Goal: Complete application form: Complete application form

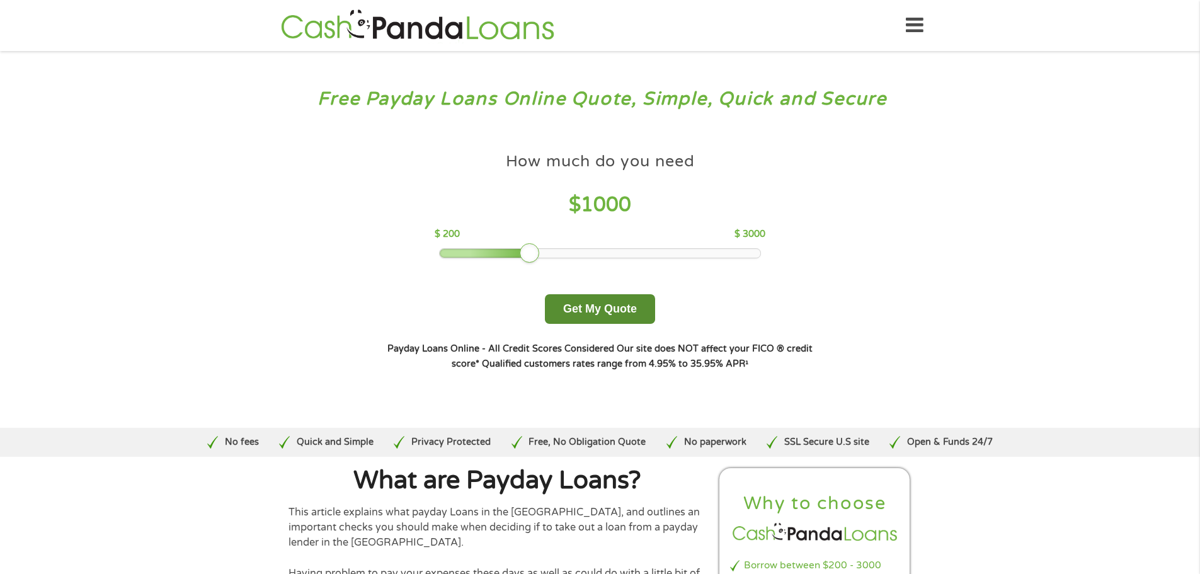
click at [589, 300] on button "Get My Quote" at bounding box center [600, 309] width 110 height 30
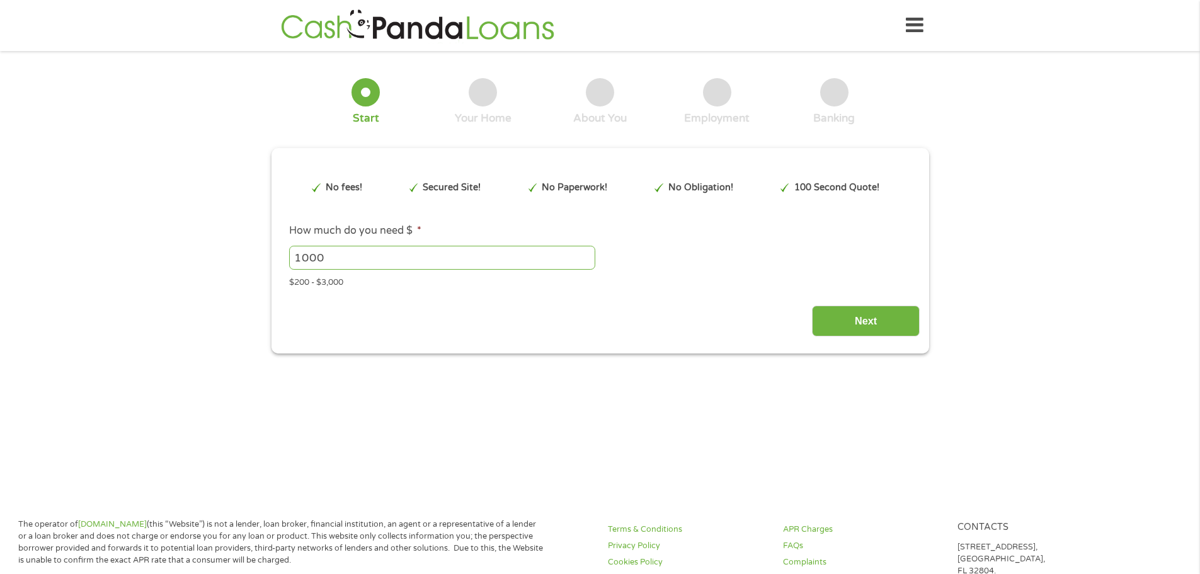
type input "EAIaIQobChMI4uiR4oPNjwMVgirUAR0hHCWCEAAYAiAAEgKW6vD_BwE"
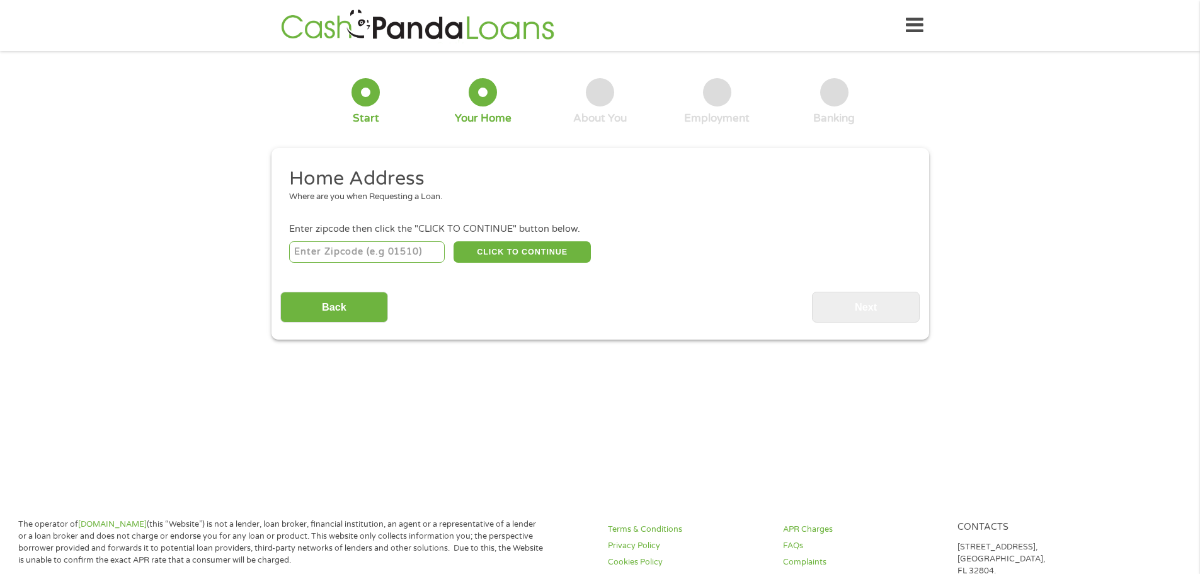
click at [317, 258] on input "number" at bounding box center [367, 251] width 156 height 21
type input "57262"
click at [292, 312] on input "Back" at bounding box center [334, 307] width 108 height 31
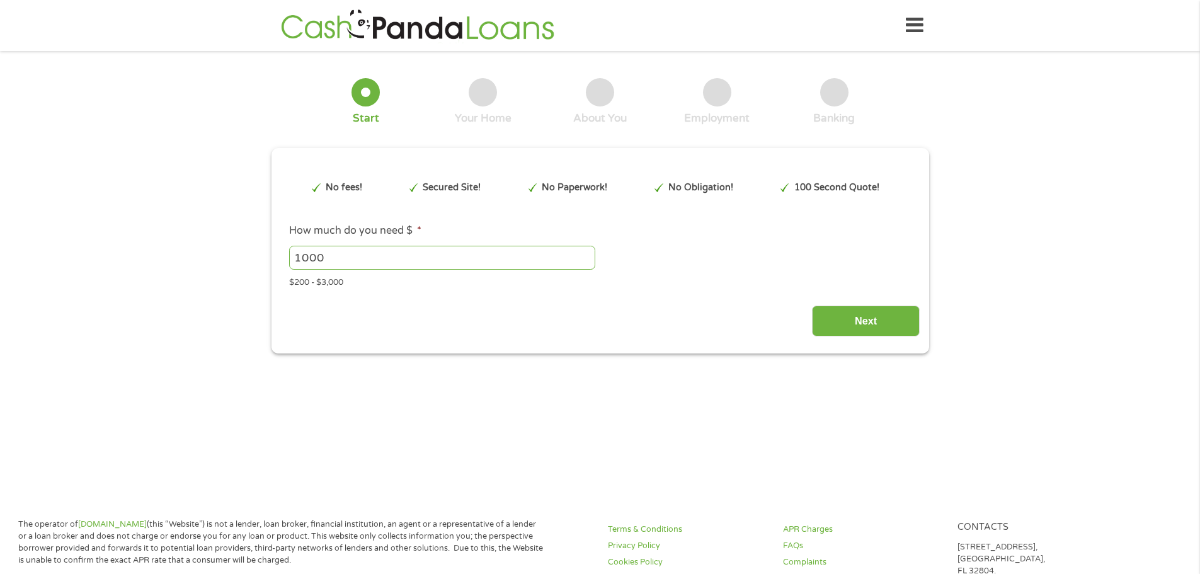
scroll to position [5, 5]
drag, startPoint x: 888, startPoint y: 322, endPoint x: 882, endPoint y: 313, distance: 11.0
click at [887, 320] on input "Next" at bounding box center [866, 320] width 108 height 31
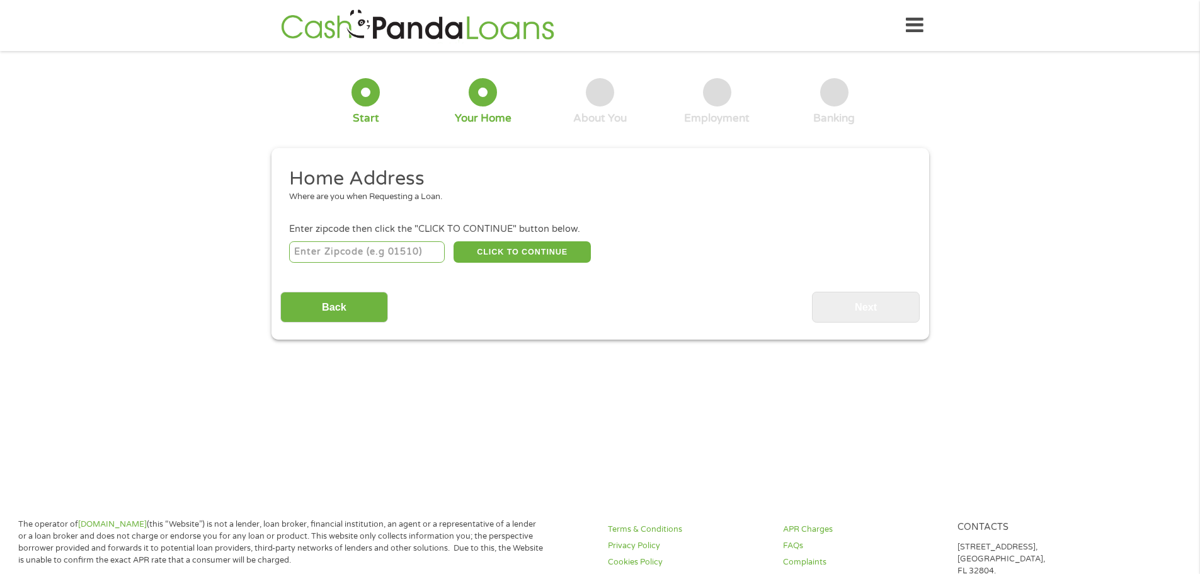
click at [386, 242] on input "number" at bounding box center [367, 251] width 156 height 21
type input "57262"
click at [560, 253] on button "CLICK TO CONTINUE" at bounding box center [521, 251] width 137 height 21
type input "57262"
type input "Sisseton"
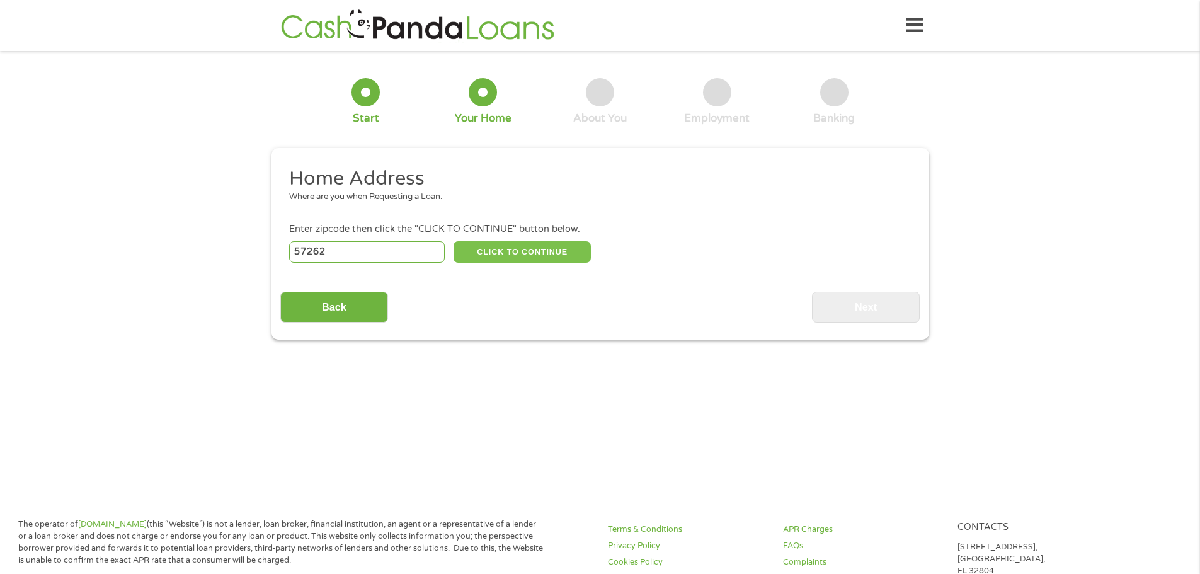
select select "[US_STATE]"
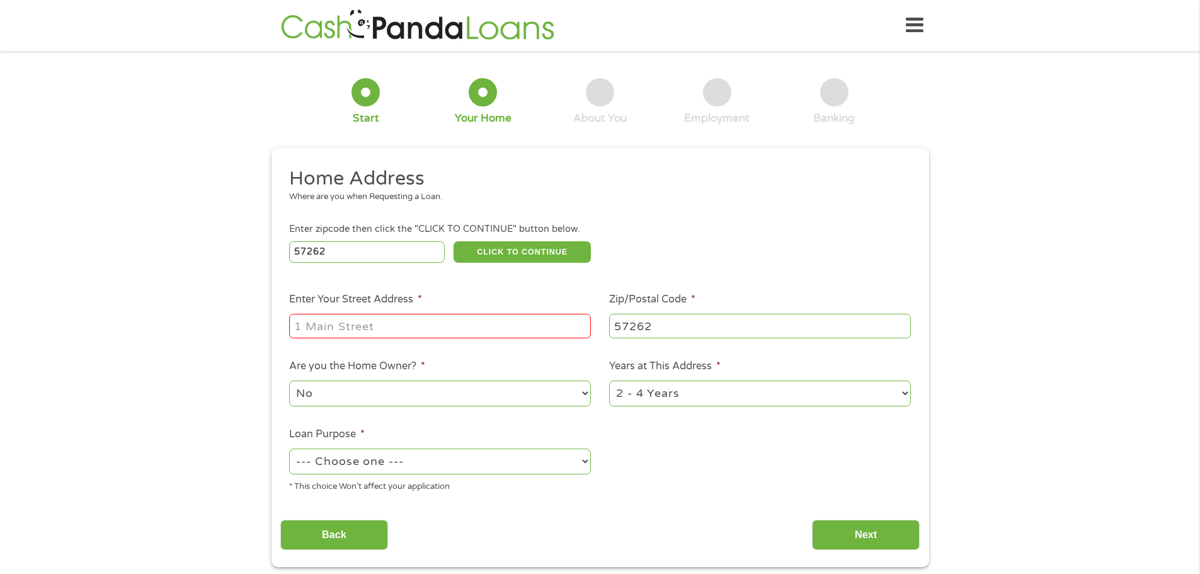
click at [453, 321] on input "Enter Your Street Address *" at bounding box center [440, 326] width 302 height 24
type input "[STREET_ADDRESS]"
click at [435, 379] on div "No Yes" at bounding box center [440, 393] width 302 height 30
click at [435, 385] on select "No Yes" at bounding box center [440, 393] width 302 height 26
select select "yes"
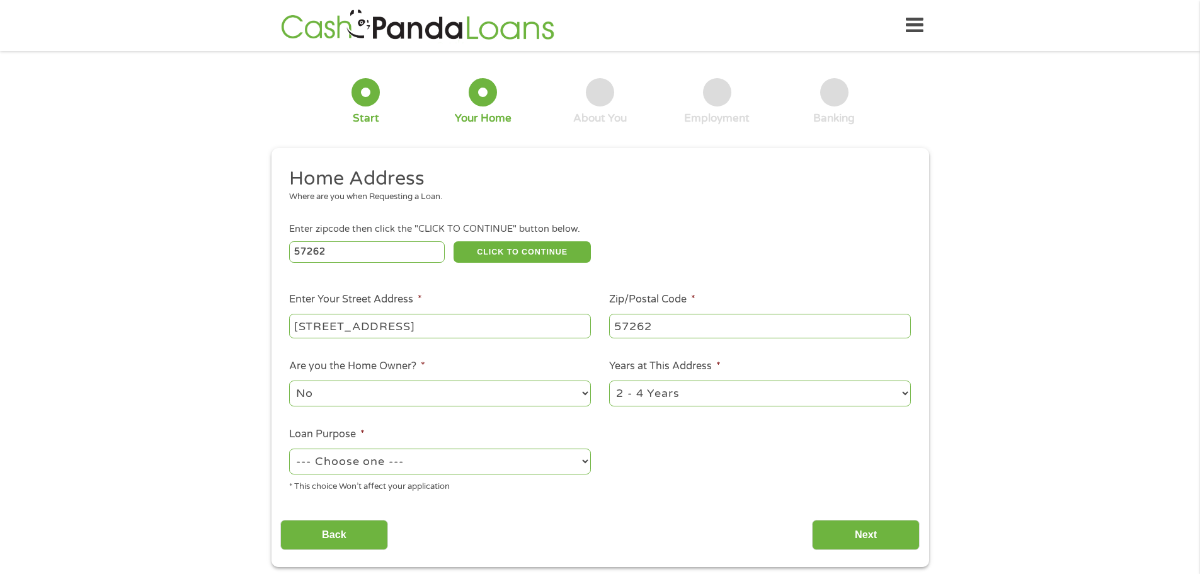
click at [289, 380] on select "No Yes" at bounding box center [440, 393] width 302 height 26
click at [424, 450] on select "--- Choose one --- Pay Bills Debt Consolidation Home Improvement Major Purchase…" at bounding box center [440, 461] width 302 height 26
select select "shorttermcash"
click at [289, 448] on select "--- Choose one --- Pay Bills Debt Consolidation Home Improvement Major Purchase…" at bounding box center [440, 461] width 302 height 26
click at [887, 536] on input "Next" at bounding box center [866, 535] width 108 height 31
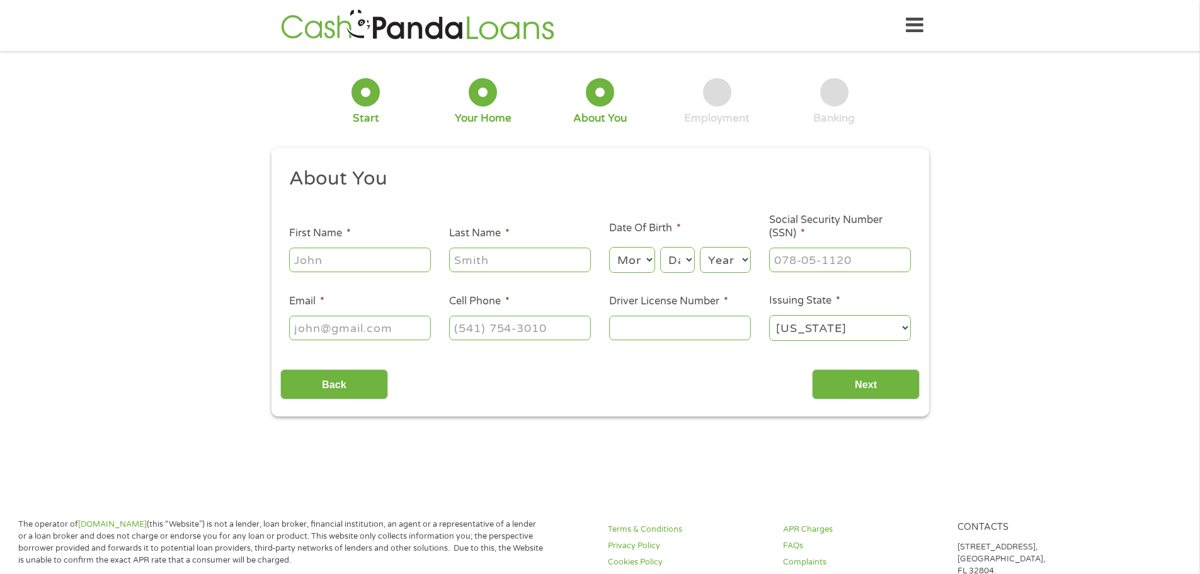
click at [301, 256] on input "First Name *" at bounding box center [360, 259] width 142 height 24
type input "[PERSON_NAME]"
click at [645, 259] on select "Month 1 2 3 4 5 6 7 8 9 10 11 12" at bounding box center [632, 260] width 46 height 26
select select "6"
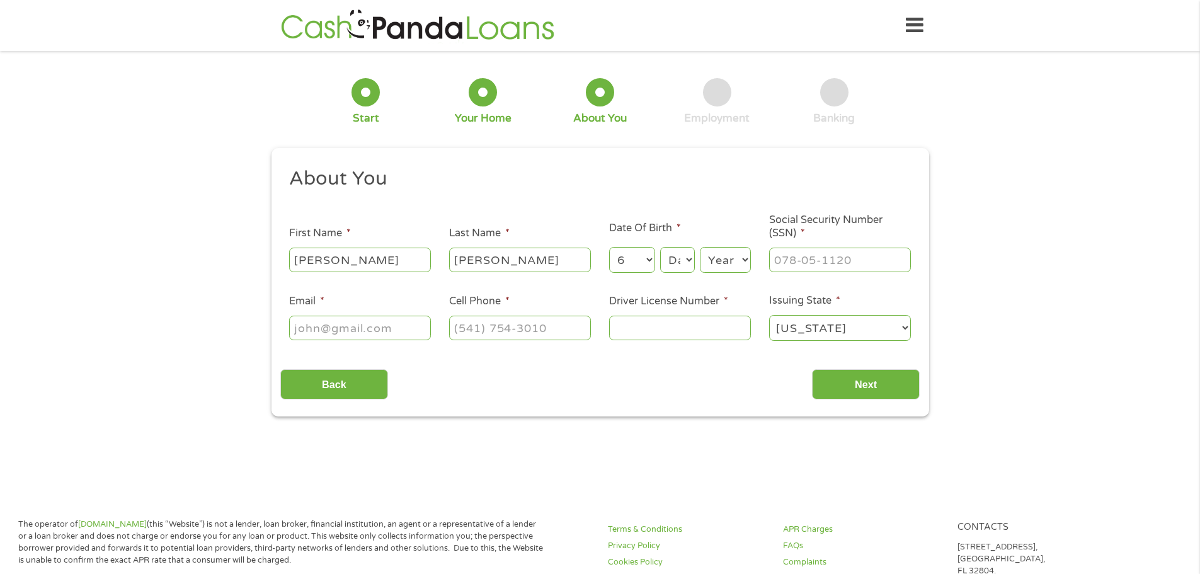
click at [609, 247] on select "Month 1 2 3 4 5 6 7 8 9 10 11 12" at bounding box center [632, 260] width 46 height 26
click at [688, 257] on select "Day 1 2 3 4 5 6 7 8 9 10 11 12 13 14 15 16 17 18 19 20 21 22 23 24 25 26 27 28 …" at bounding box center [677, 260] width 34 height 26
select select "14"
click at [660, 247] on select "Day 1 2 3 4 5 6 7 8 9 10 11 12 13 14 15 16 17 18 19 20 21 22 23 24 25 26 27 28 …" at bounding box center [677, 260] width 34 height 26
click at [708, 266] on select "Year [DATE] 2006 2005 2004 2003 2002 2001 2000 1999 1998 1997 1996 1995 1994 19…" at bounding box center [725, 260] width 51 height 26
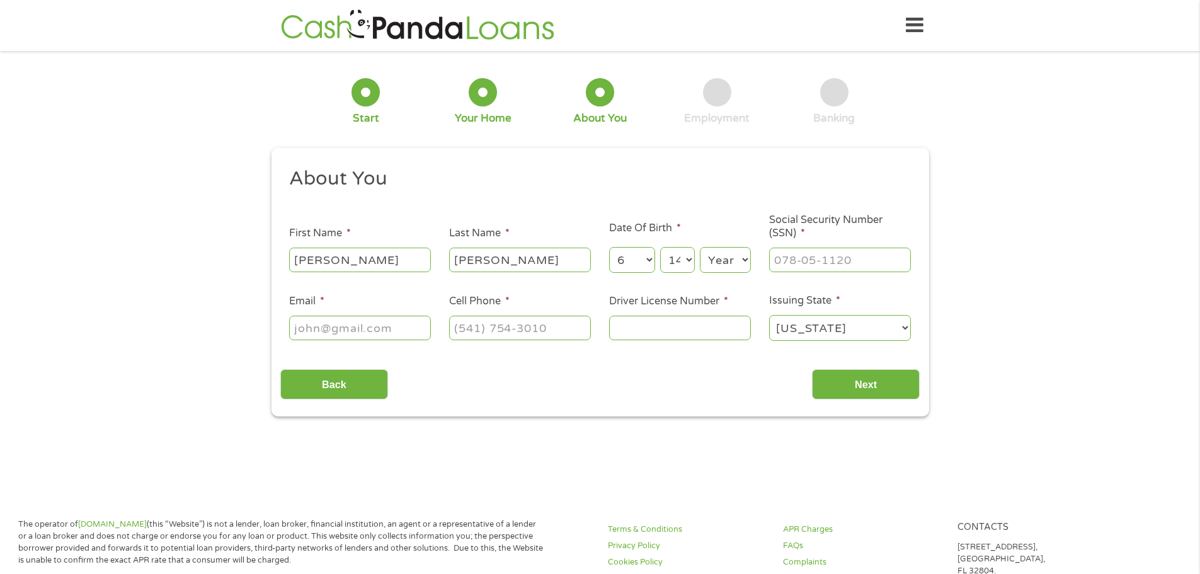
select select "1970"
click at [700, 247] on select "Year [DATE] 2006 2005 2004 2003 2002 2001 2000 1999 1998 1997 1996 1995 1994 19…" at bounding box center [725, 260] width 51 height 26
click at [838, 261] on input "___-__-____" at bounding box center [840, 259] width 142 height 24
type input "573-13-6429"
click at [298, 319] on input "Email *" at bounding box center [360, 327] width 142 height 24
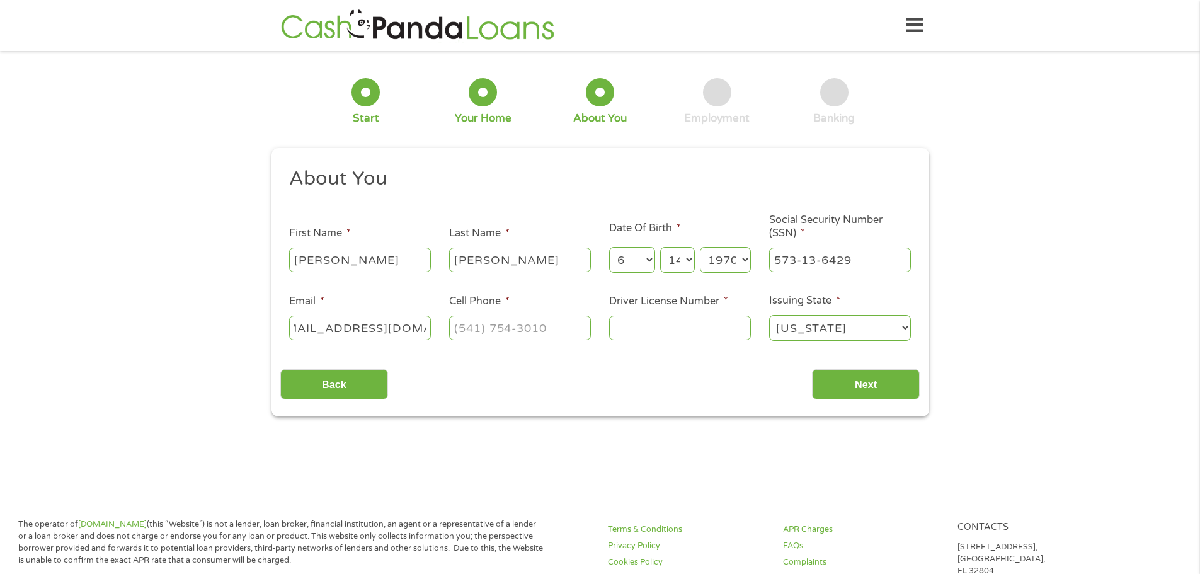
scroll to position [0, 34]
type input "[EMAIL_ADDRESS][DOMAIN_NAME]"
click at [576, 322] on input "(___) ___-____" at bounding box center [520, 327] width 142 height 24
click at [473, 321] on input "(___) ___-____" at bounding box center [520, 327] width 142 height 24
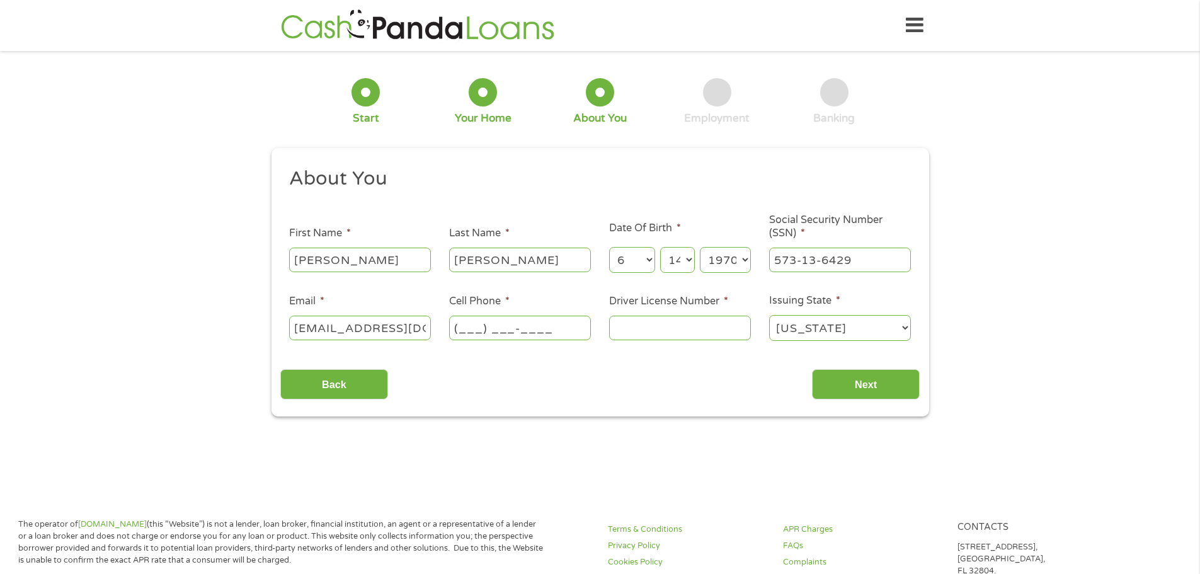
click at [467, 331] on input "(___) ___-____" at bounding box center [520, 327] width 142 height 24
type input "[PHONE_NUMBER]"
click at [635, 326] on input "Driver License Number *" at bounding box center [680, 327] width 142 height 24
type input "01990152"
click at [884, 373] on input "Next" at bounding box center [866, 384] width 108 height 31
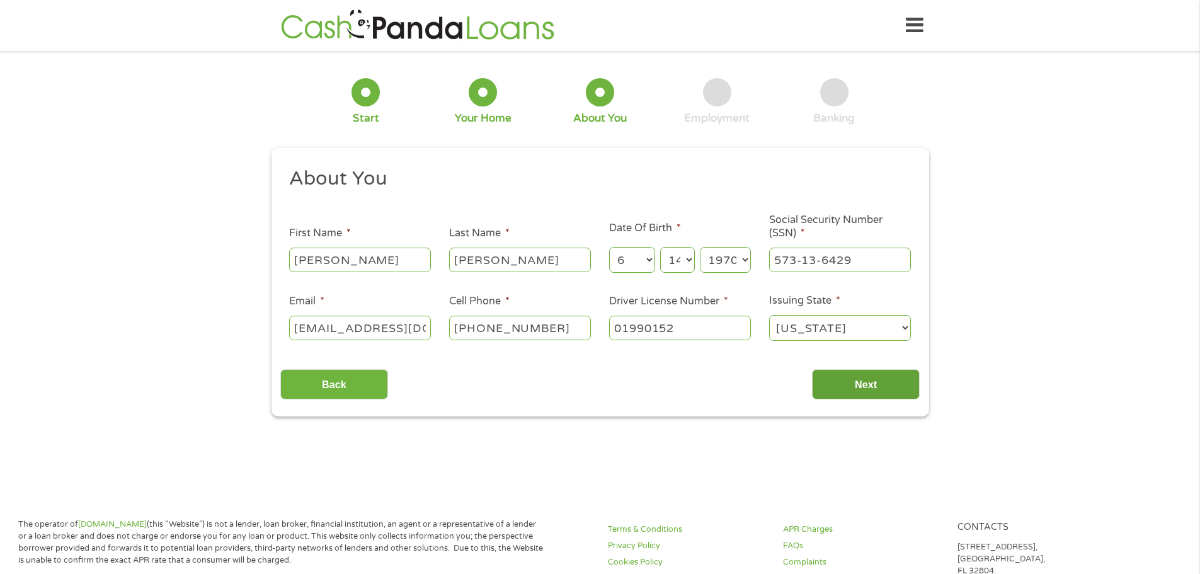
click at [897, 382] on input "Next" at bounding box center [866, 384] width 108 height 31
click at [868, 382] on input "Next" at bounding box center [866, 384] width 108 height 31
click at [903, 325] on select "[US_STATE] [US_STATE] [US_STATE] [US_STATE] [US_STATE] [US_STATE] [US_STATE] [U…" at bounding box center [840, 328] width 142 height 26
click at [769, 315] on select "[US_STATE] [US_STATE] [US_STATE] [US_STATE] [US_STATE] [US_STATE] [US_STATE] [U…" at bounding box center [840, 328] width 142 height 26
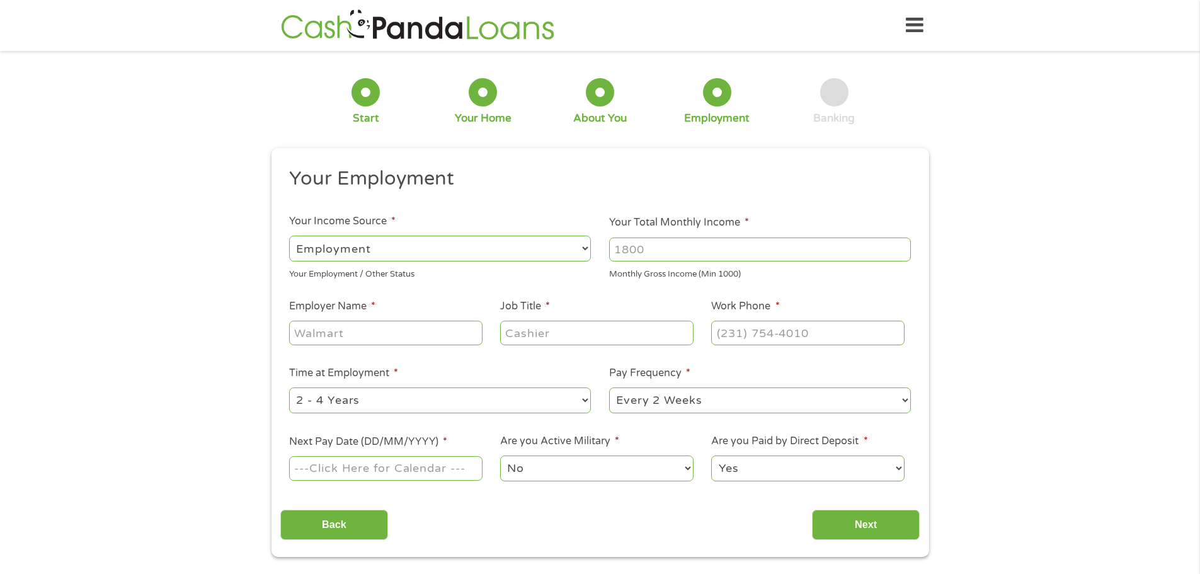
scroll to position [5, 5]
click at [677, 249] on input "Your Total Monthly Income *" at bounding box center [760, 249] width 302 height 24
type input "4850"
click at [351, 339] on input "Employer Name *" at bounding box center [385, 333] width 193 height 24
type input "Human Service Agency"
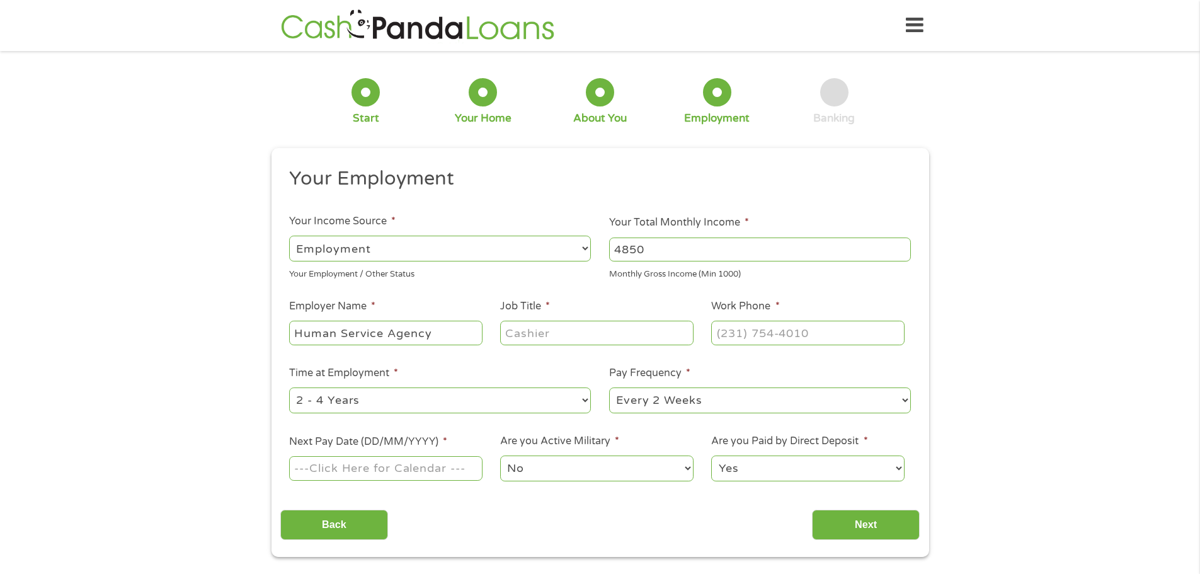
click at [526, 326] on input "Job Title *" at bounding box center [596, 333] width 193 height 24
type input "Mental Health Case Manager"
click at [726, 331] on input "(___) ___-____" at bounding box center [807, 333] width 193 height 24
drag, startPoint x: 877, startPoint y: 327, endPoint x: 625, endPoint y: 363, distance: 254.5
click at [625, 363] on ul "Your Employment Your Income Source * --- Choose one --- Employment [DEMOGRAPHIC…" at bounding box center [599, 329] width 639 height 326
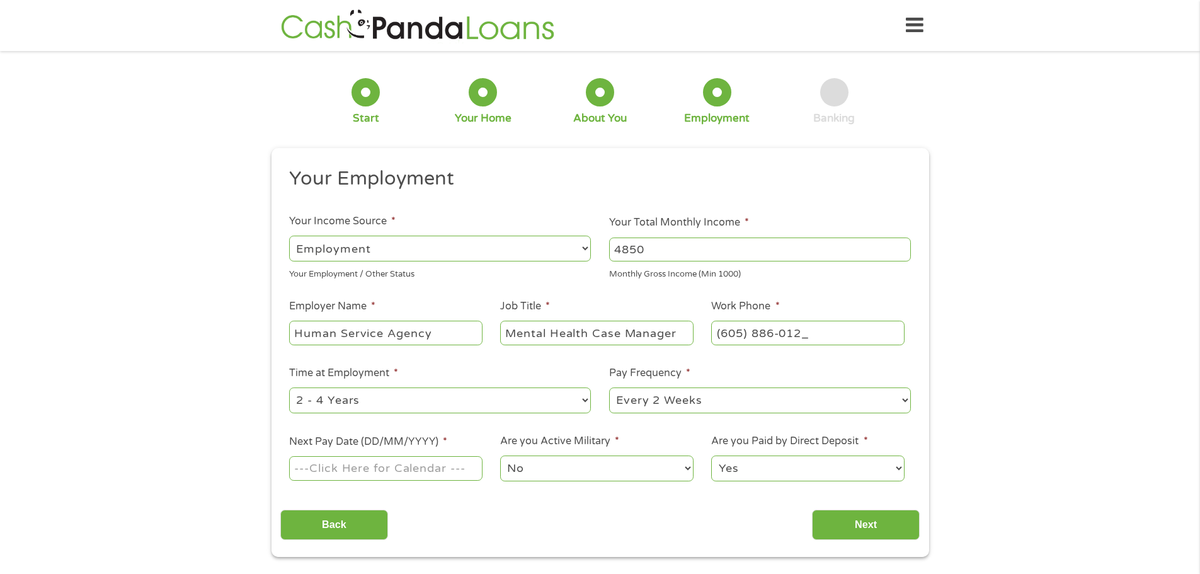
type input "[PHONE_NUMBER]"
click at [431, 471] on input "Next Pay Date (DD/MM/YYYY) *" at bounding box center [385, 468] width 193 height 24
type input "[DATE]"
click at [861, 518] on input "Next" at bounding box center [866, 524] width 108 height 31
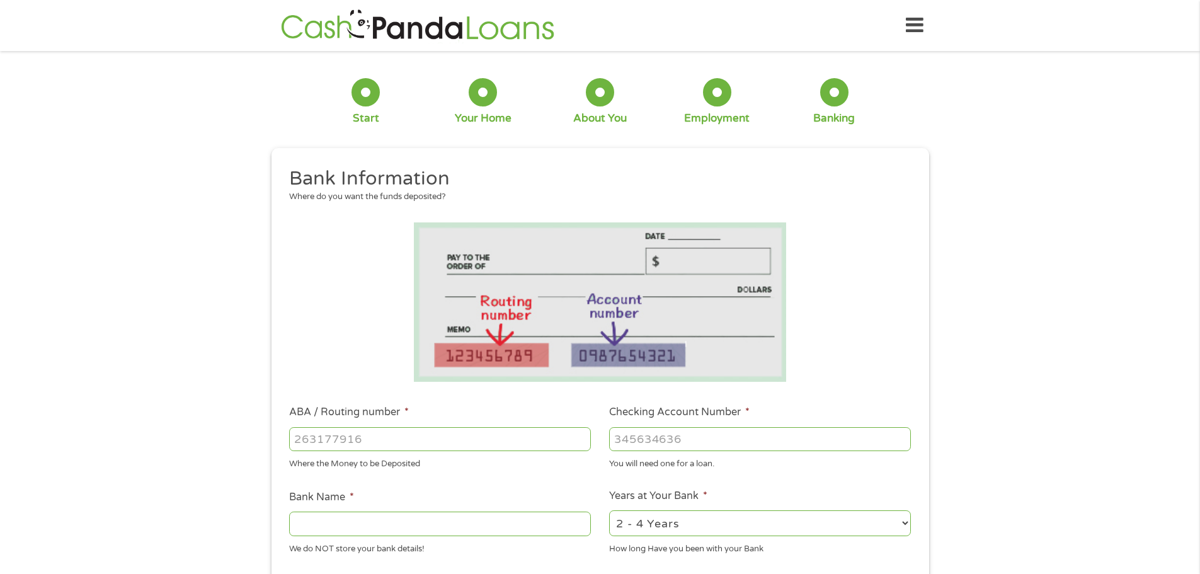
click at [380, 438] on input "ABA / Routing number *" at bounding box center [440, 439] width 302 height 24
type input "091400172"
type input "DACOTAH BANK"
type input "091400172"
click at [691, 445] on input "Checking Account Number *" at bounding box center [760, 439] width 302 height 24
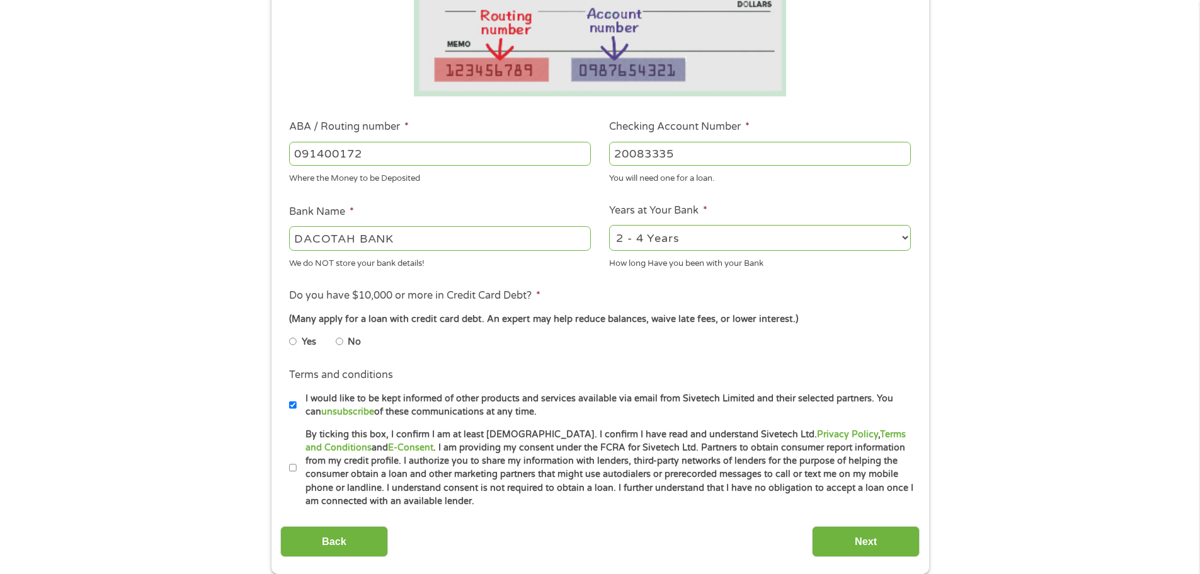
scroll to position [315, 0]
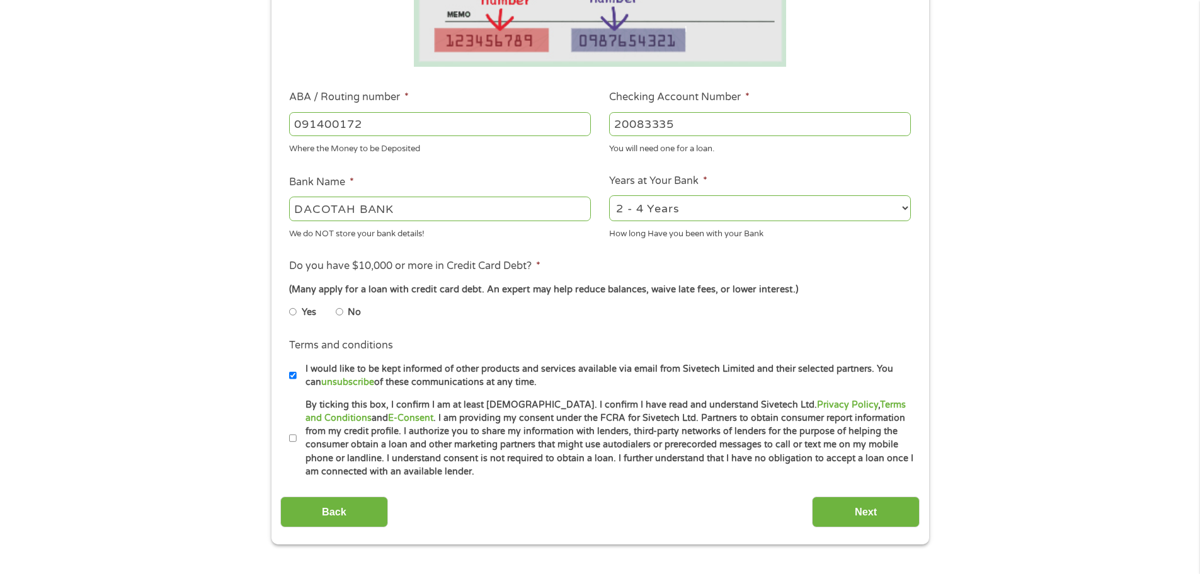
type input "20083335"
click at [706, 215] on select "2 - 4 Years 6 - 12 Months 1 - 2 Years Over 4 Years" at bounding box center [760, 208] width 302 height 26
click at [706, 219] on select "2 - 4 Years 6 - 12 Months 1 - 2 Years Over 4 Years" at bounding box center [760, 208] width 302 height 26
click at [339, 313] on input "No" at bounding box center [340, 312] width 8 height 20
radio input "true"
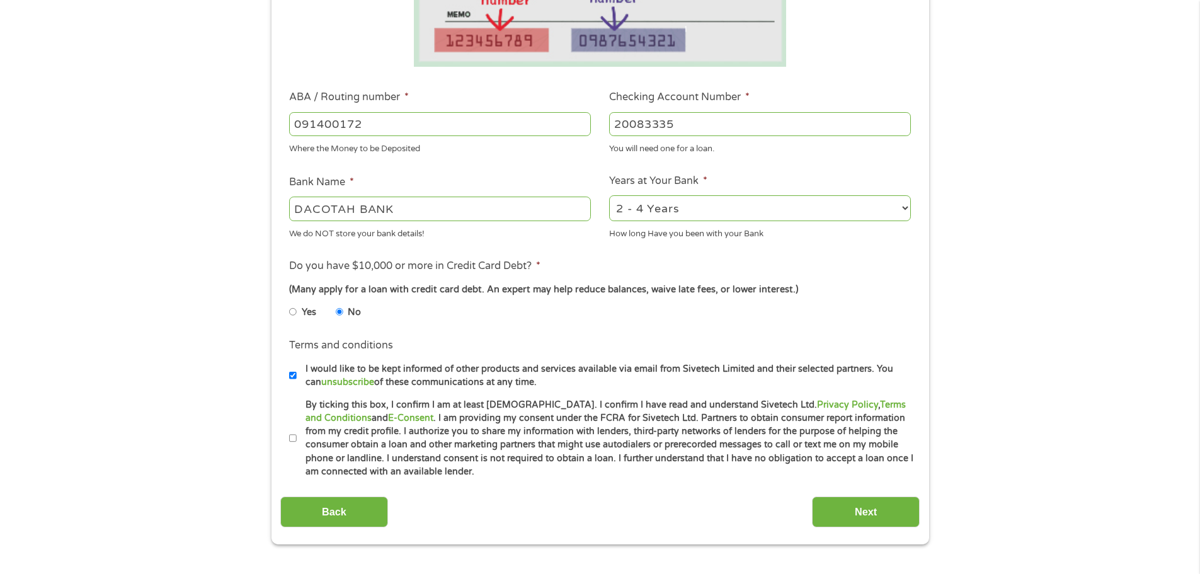
click at [292, 438] on input "By ticking this box, I confirm I am at least [DEMOGRAPHIC_DATA]. I confirm I ha…" at bounding box center [293, 438] width 8 height 20
checkbox input "true"
click at [875, 509] on input "Next" at bounding box center [866, 511] width 108 height 31
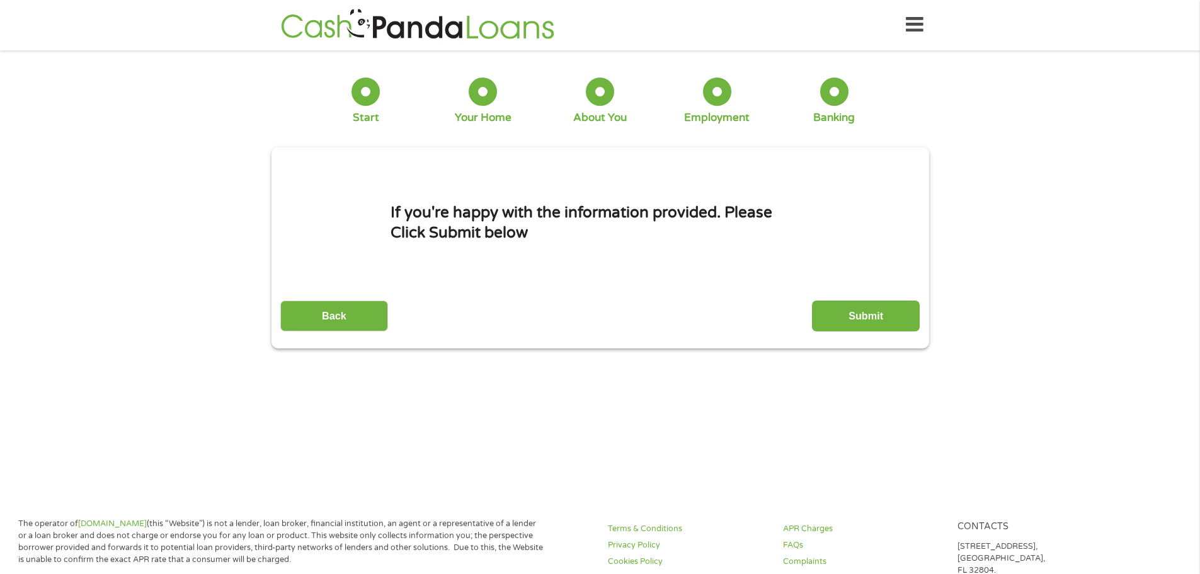
scroll to position [0, 0]
click at [891, 306] on input "Submit" at bounding box center [866, 316] width 108 height 31
